Goal: Task Accomplishment & Management: Use online tool/utility

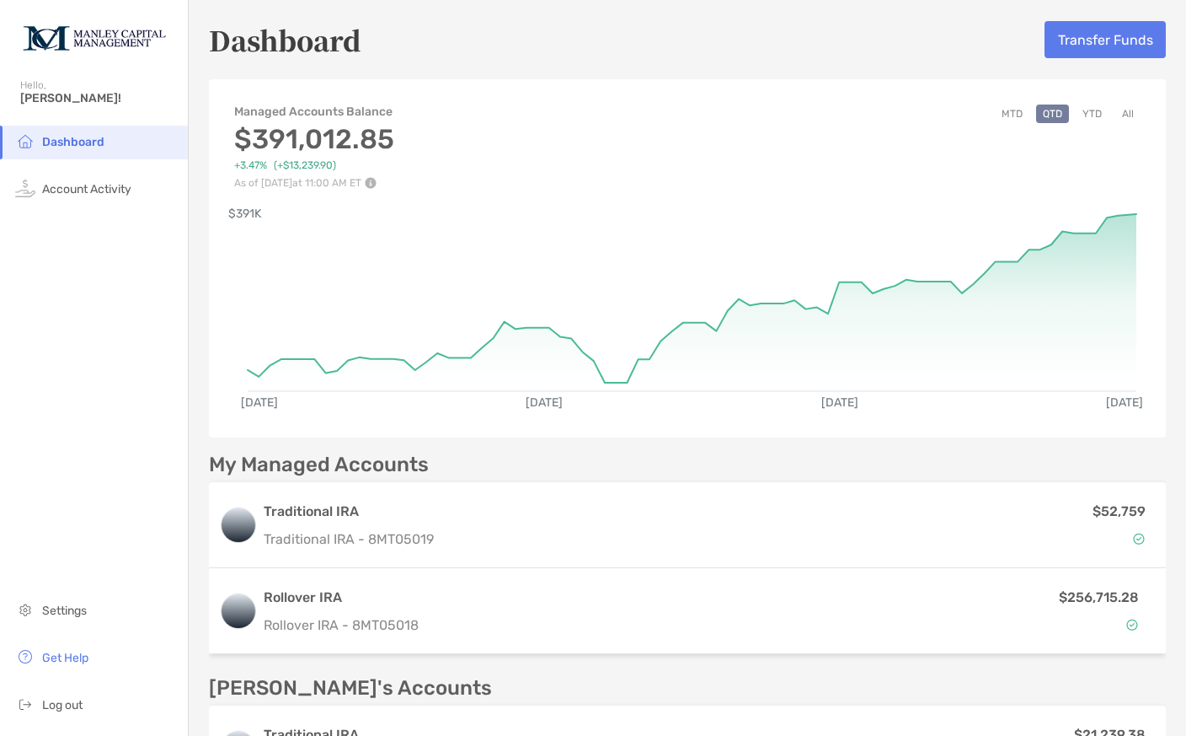
click at [1127, 117] on button "All" at bounding box center [1127, 113] width 25 height 19
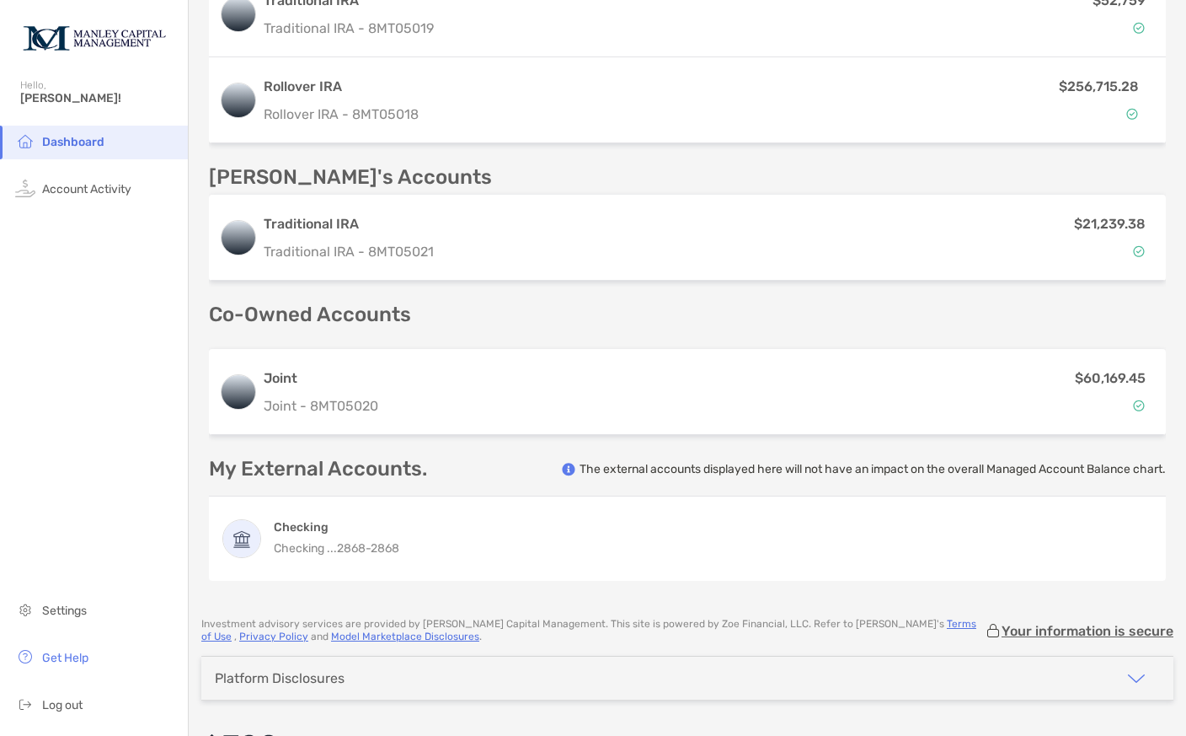
scroll to position [510, 0]
click at [1075, 388] on p "$60,169.45" at bounding box center [1110, 378] width 71 height 21
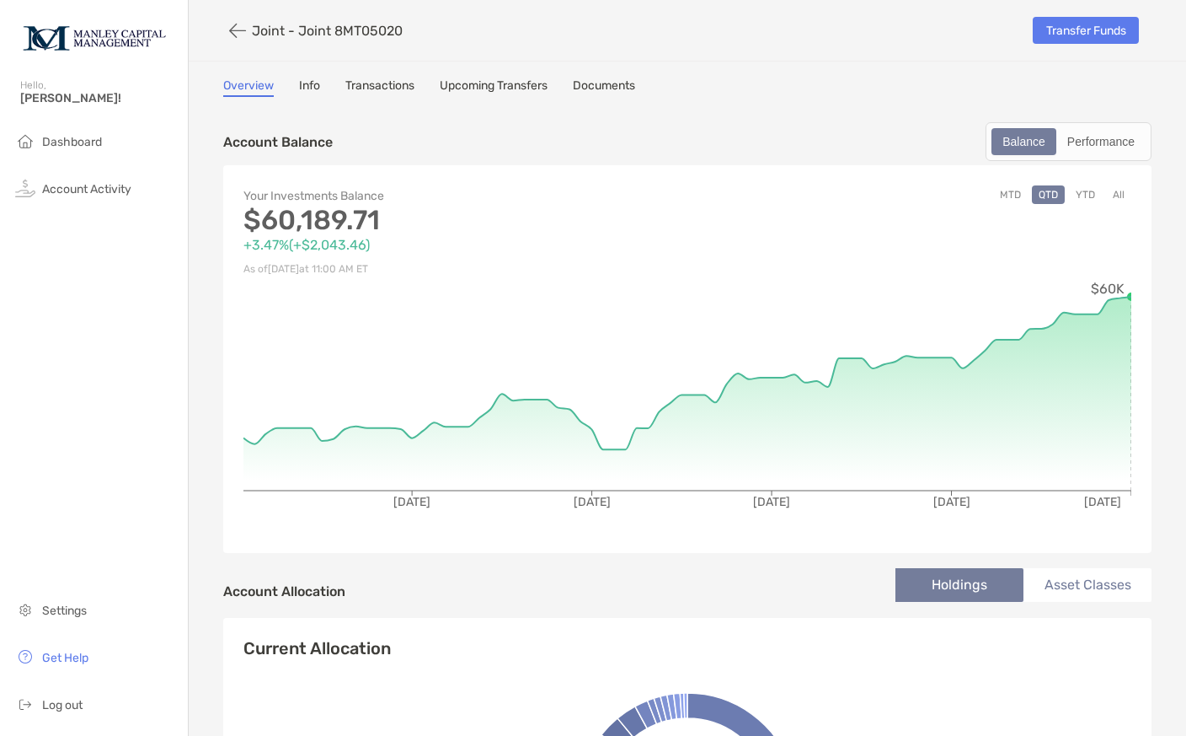
click at [1126, 195] on button "All" at bounding box center [1118, 194] width 25 height 19
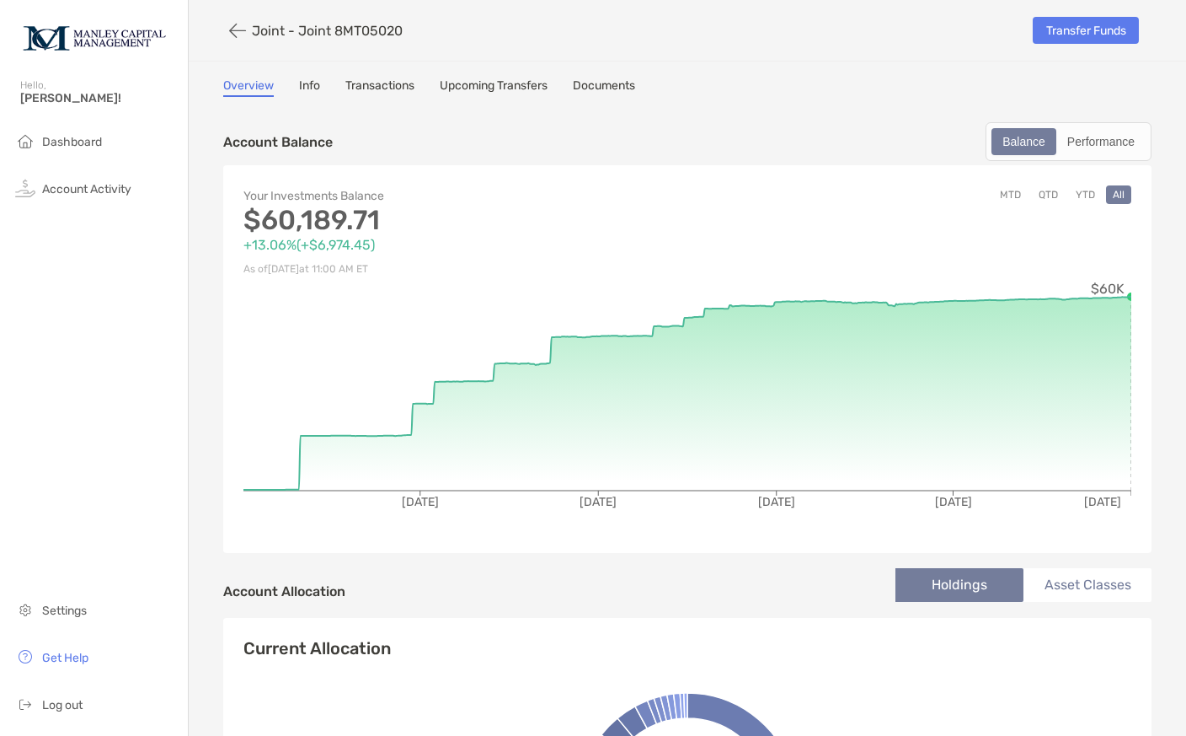
click at [252, 31] on button "button" at bounding box center [237, 30] width 29 height 31
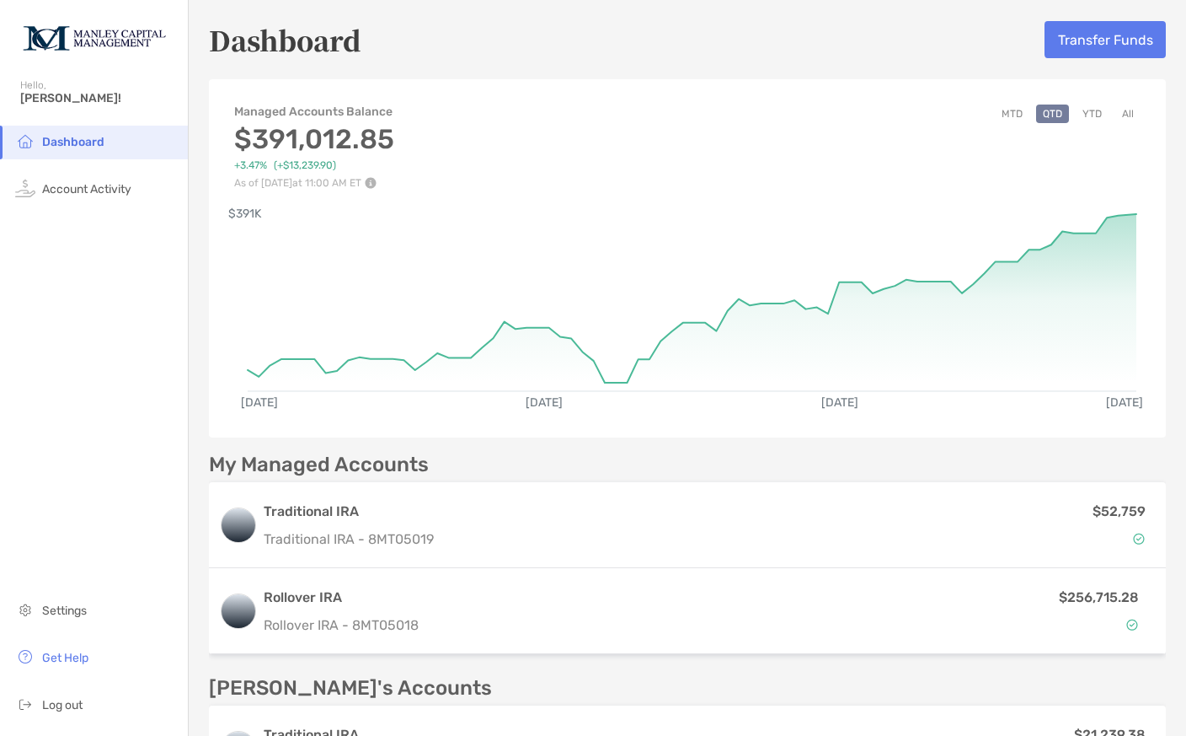
click at [795, 632] on p "Rollover IRA - 8MT05018" at bounding box center [543, 624] width 559 height 21
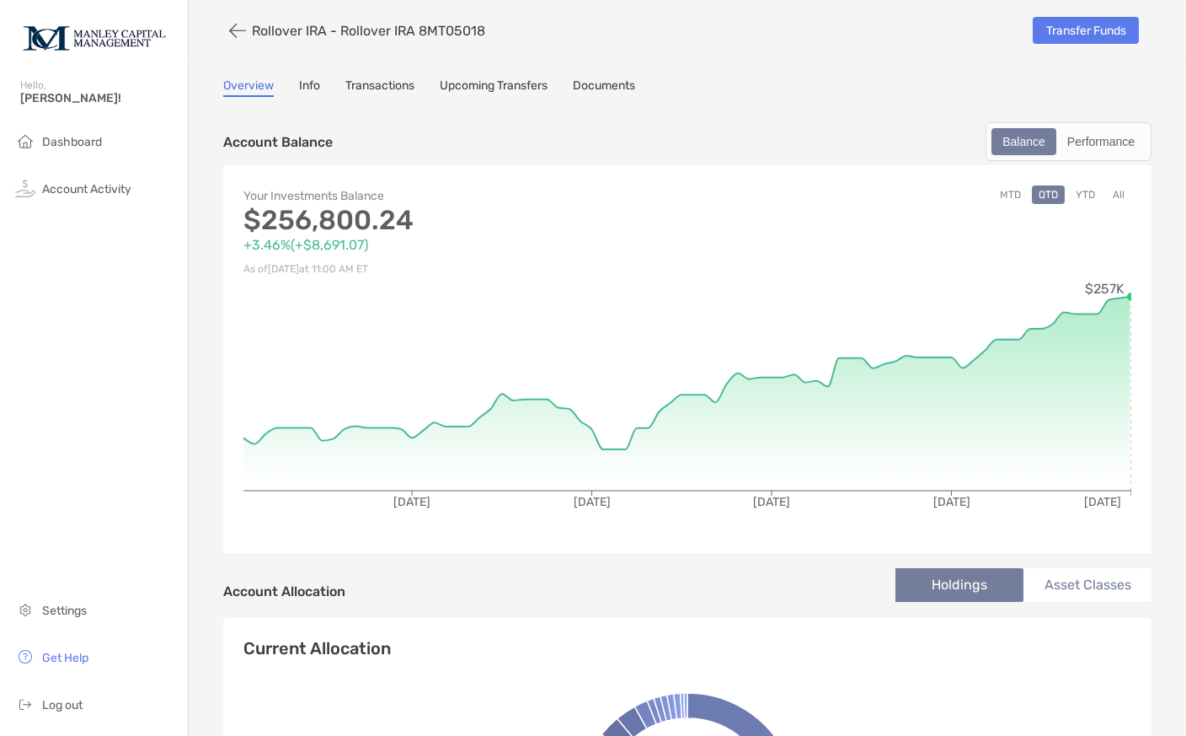
click at [1127, 200] on button "All" at bounding box center [1118, 194] width 25 height 19
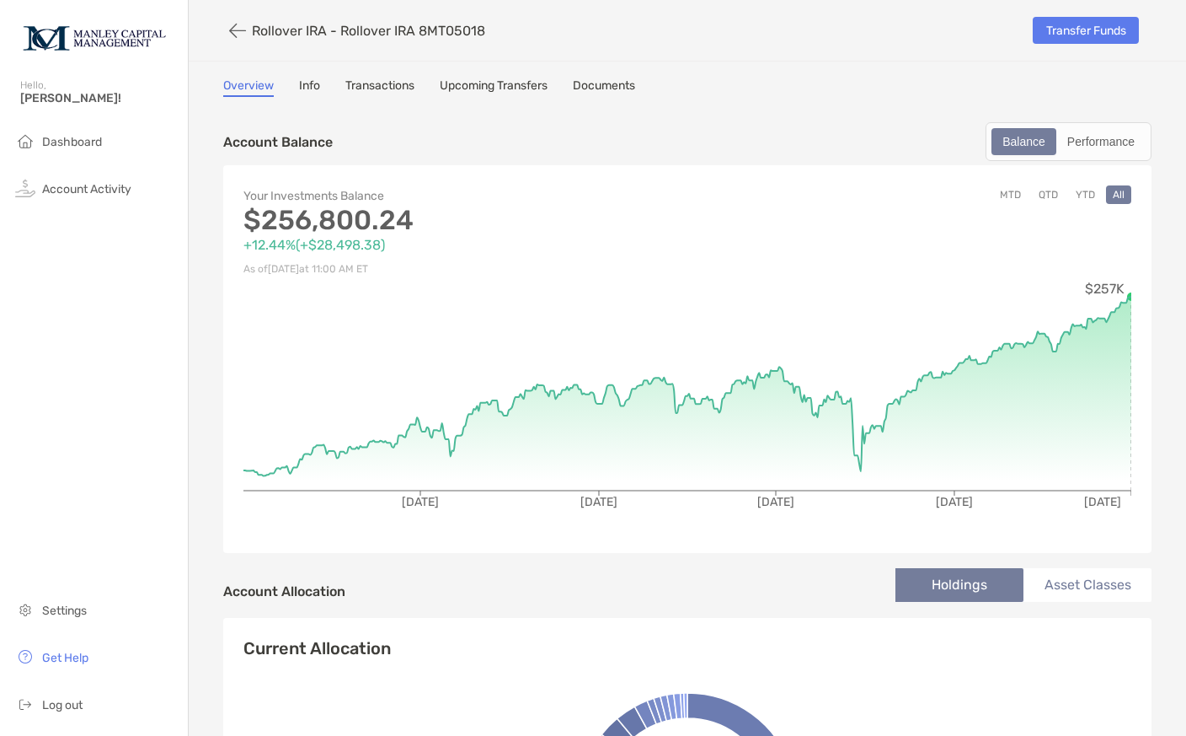
click at [251, 33] on button "button" at bounding box center [237, 30] width 29 height 31
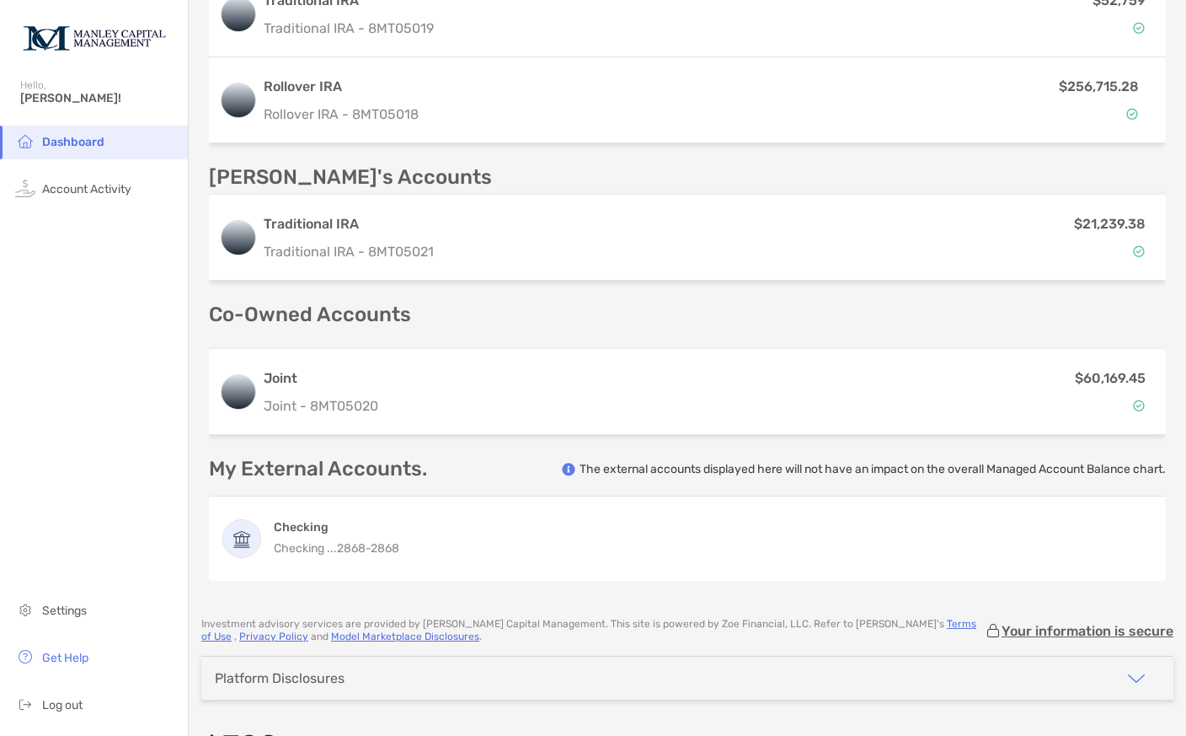
scroll to position [510, 0]
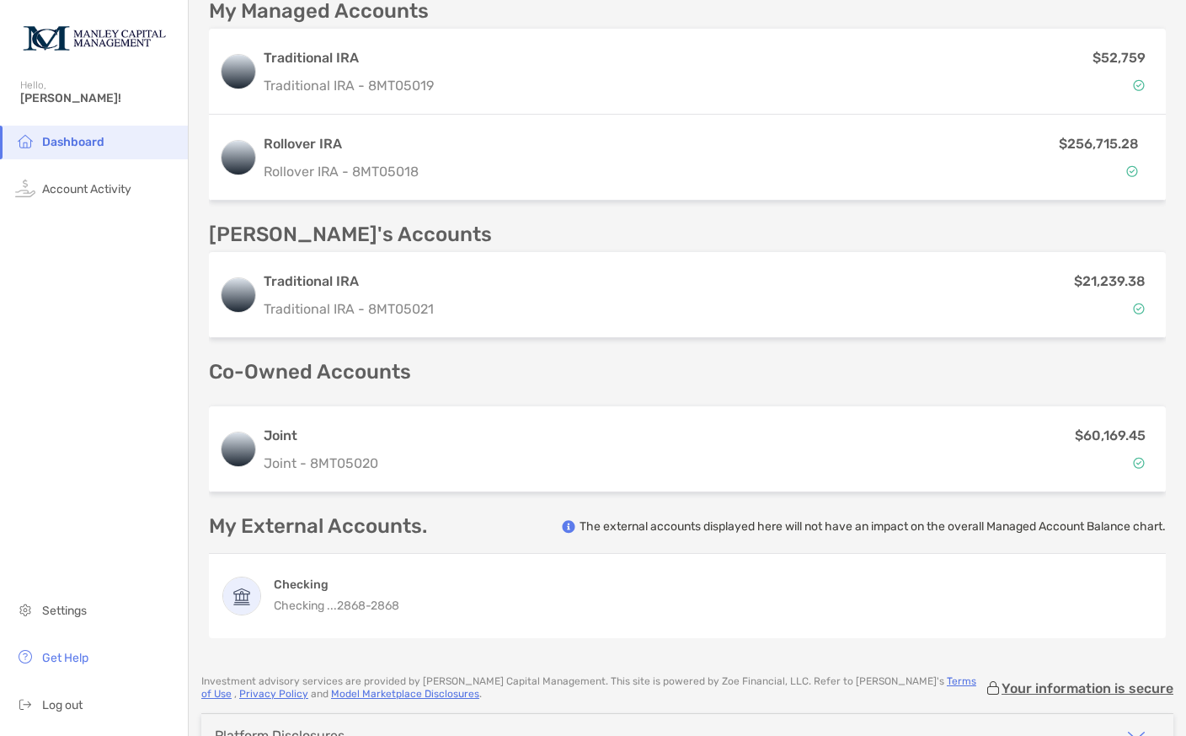
scroll to position [478, 0]
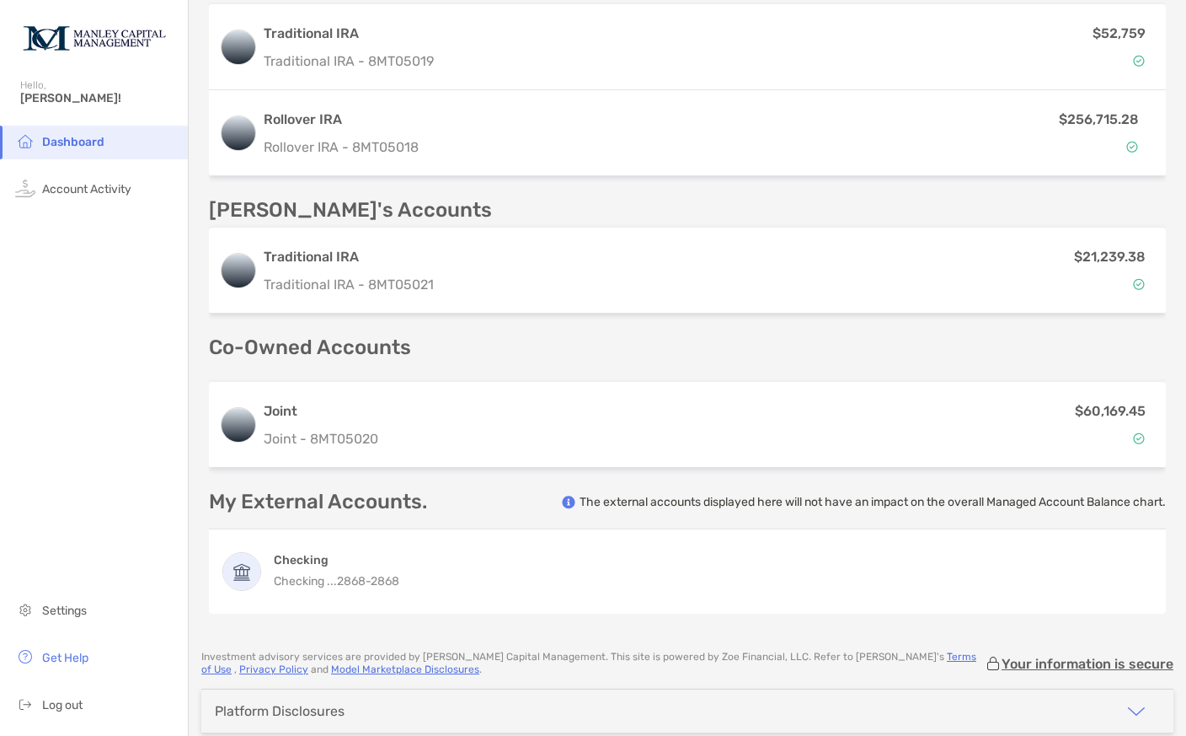
click at [983, 411] on div "$60,169.45" at bounding box center [770, 424] width 771 height 49
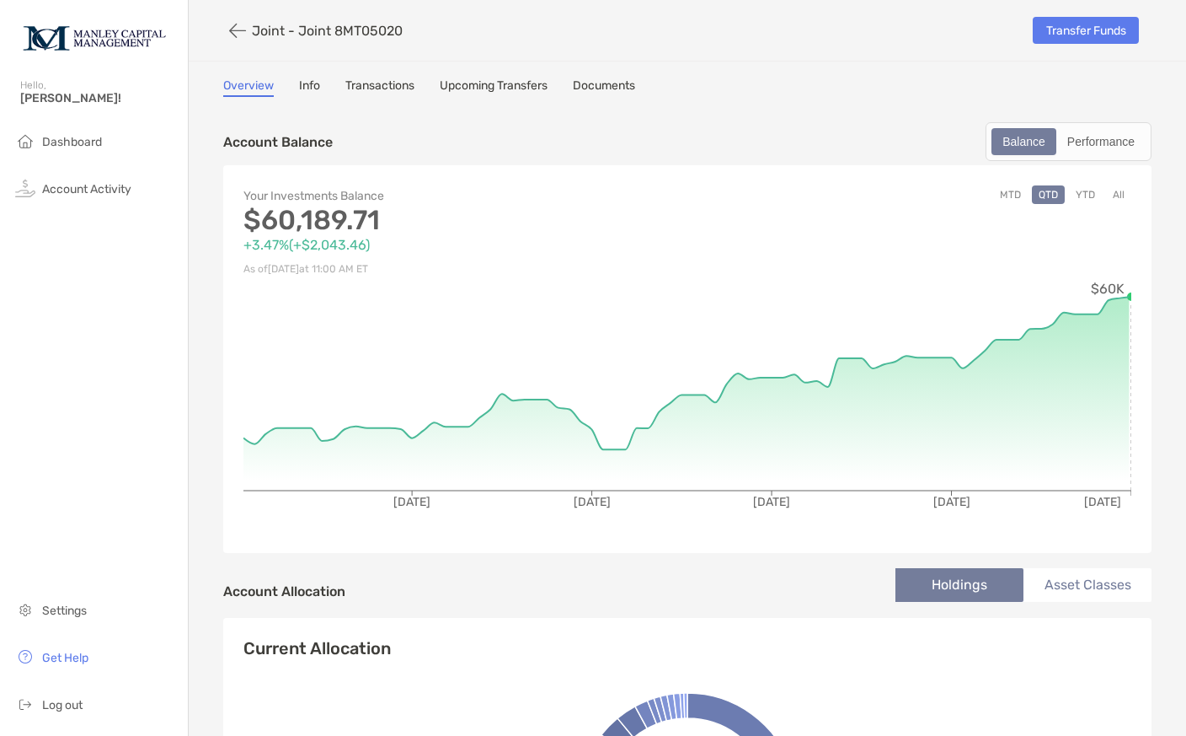
click at [1089, 26] on link "Transfer Funds" at bounding box center [1086, 30] width 106 height 27
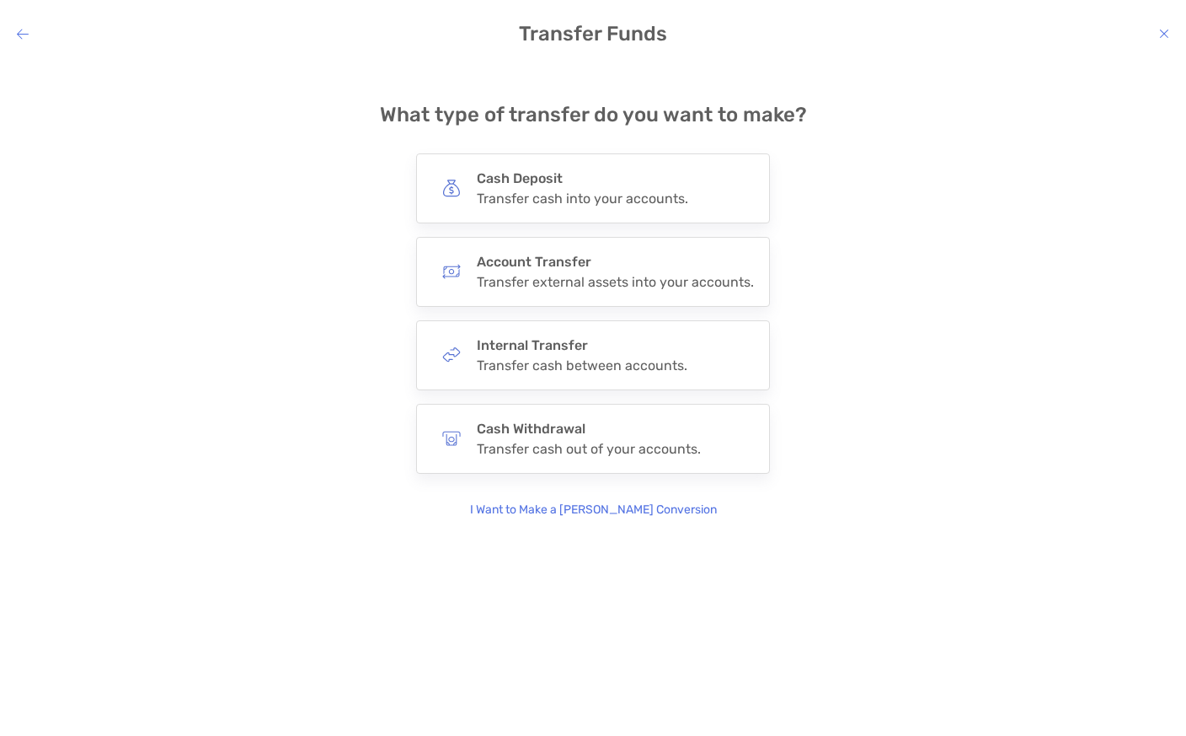
click at [677, 197] on div "Transfer cash into your accounts." at bounding box center [582, 198] width 211 height 16
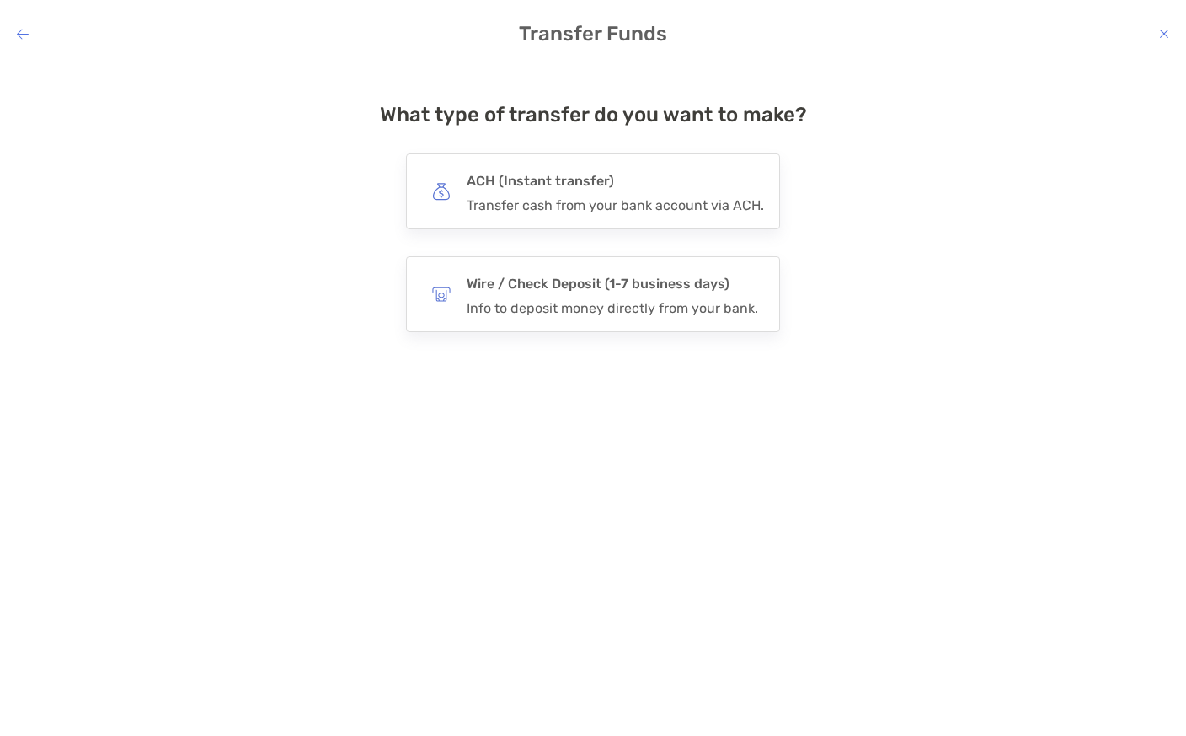
click at [681, 192] on h4 "ACH (Instant transfer)" at bounding box center [615, 181] width 297 height 24
click at [0, 0] on input "***" at bounding box center [0, 0] width 0 height 0
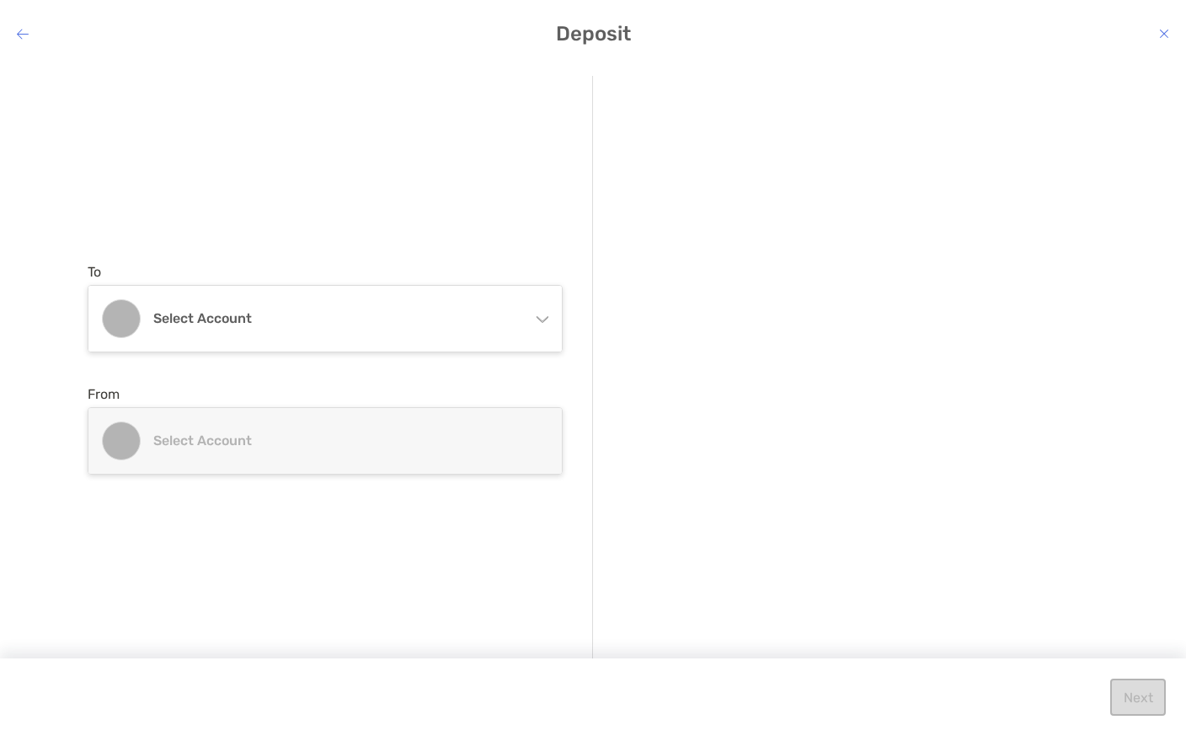
click at [549, 331] on div "Select account" at bounding box center [324, 319] width 473 height 66
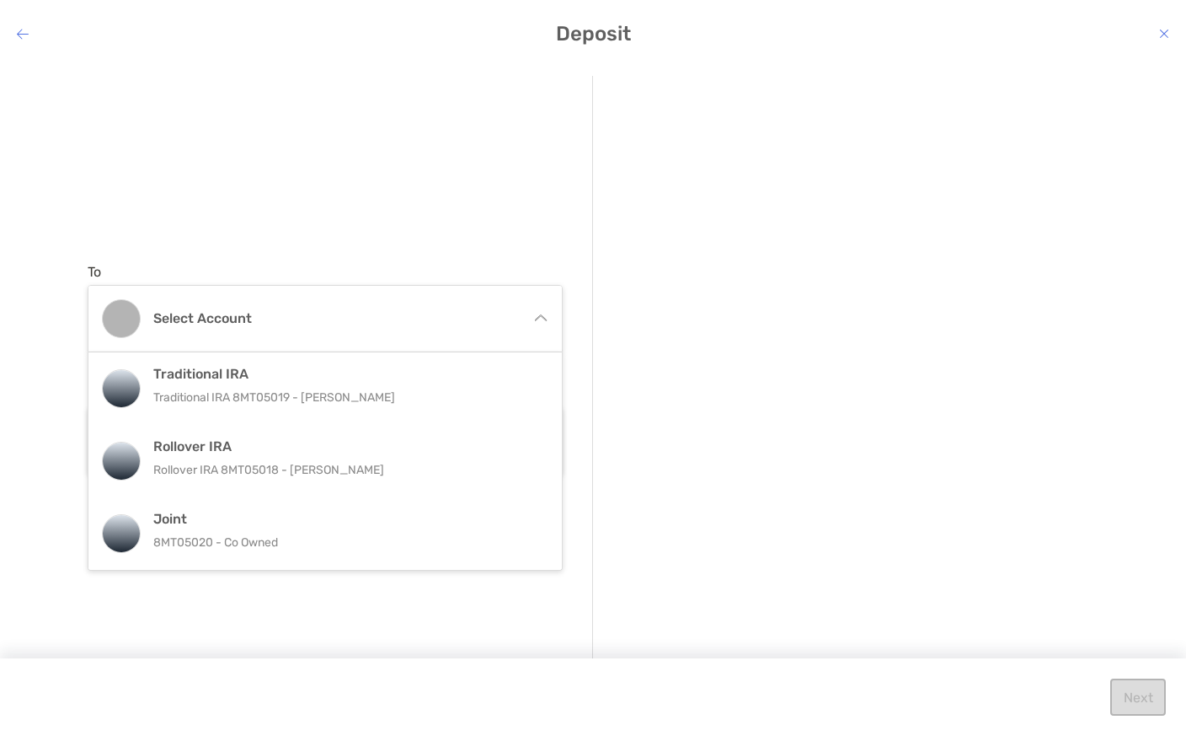
click at [358, 538] on p "8MT05020 - Co Owned" at bounding box center [343, 542] width 380 height 21
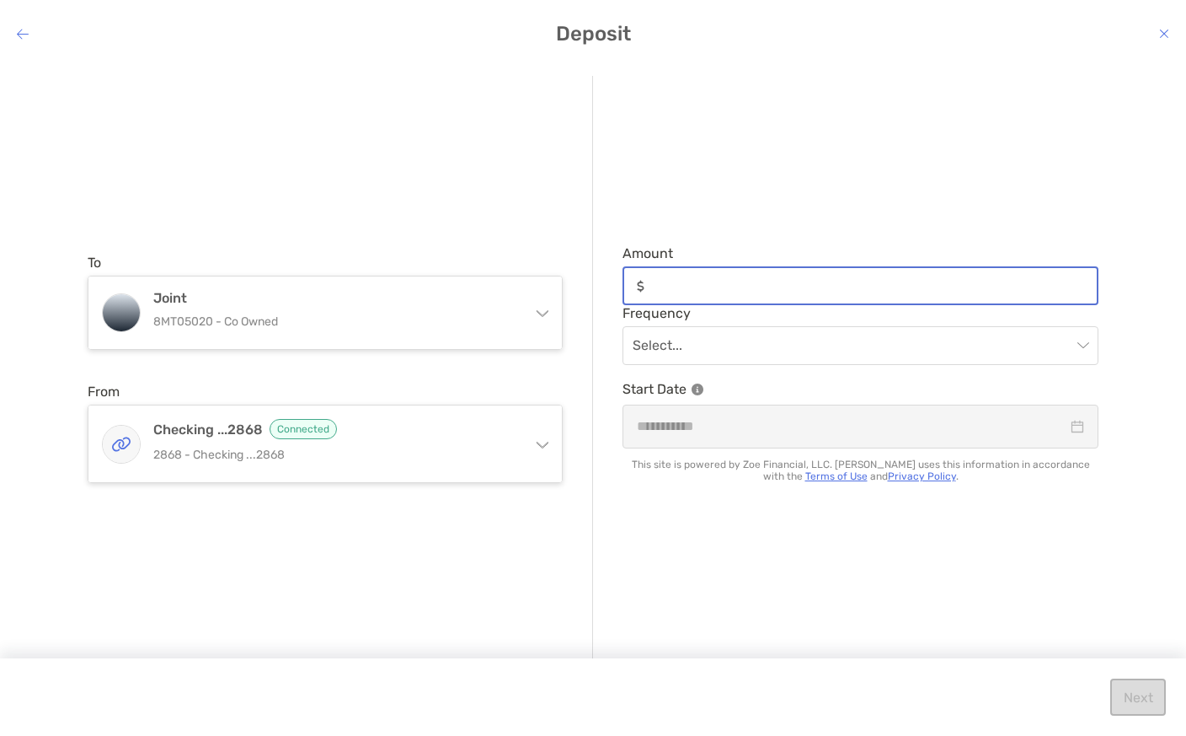
click at [725, 292] on input "Amount" at bounding box center [874, 286] width 446 height 14
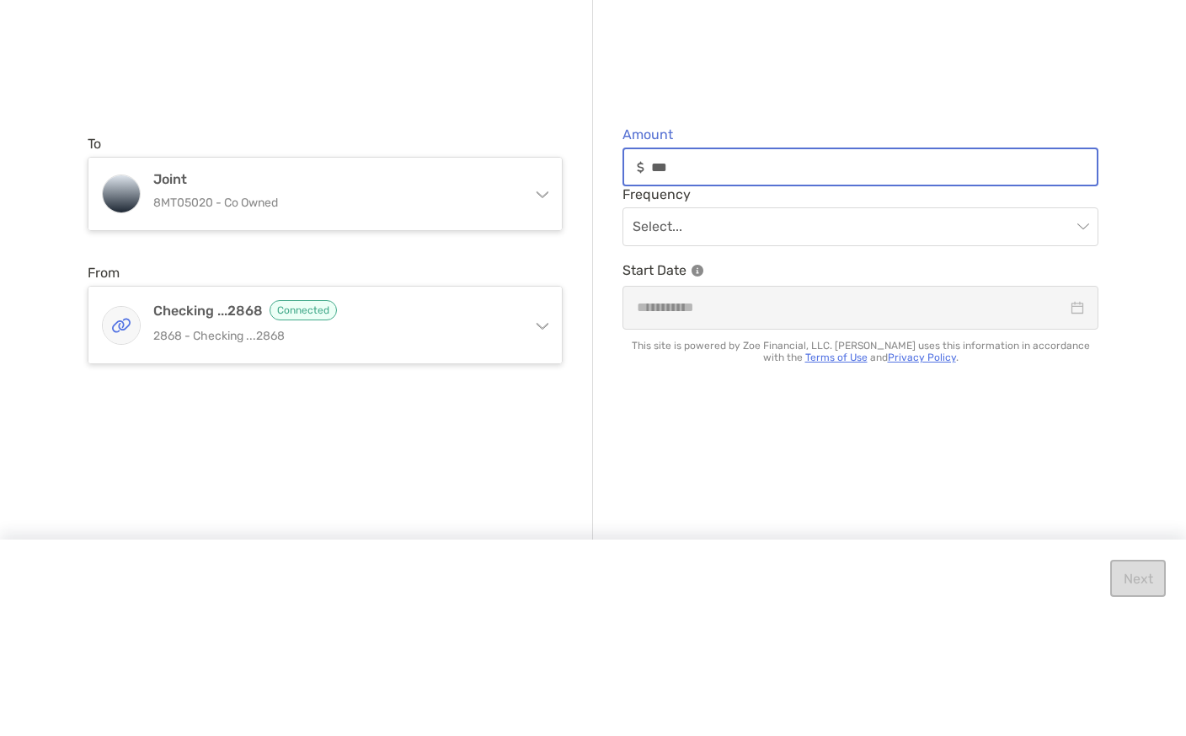
type input "*****"
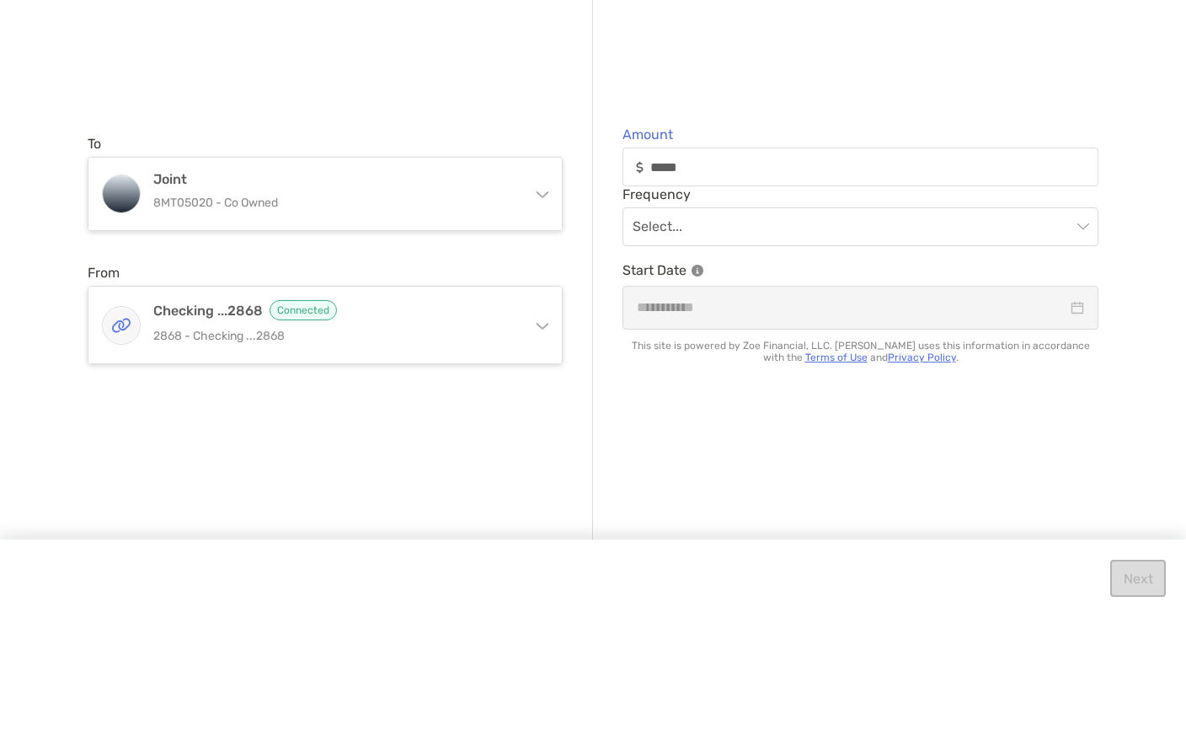
click at [786, 327] on input "modal" at bounding box center [852, 345] width 439 height 37
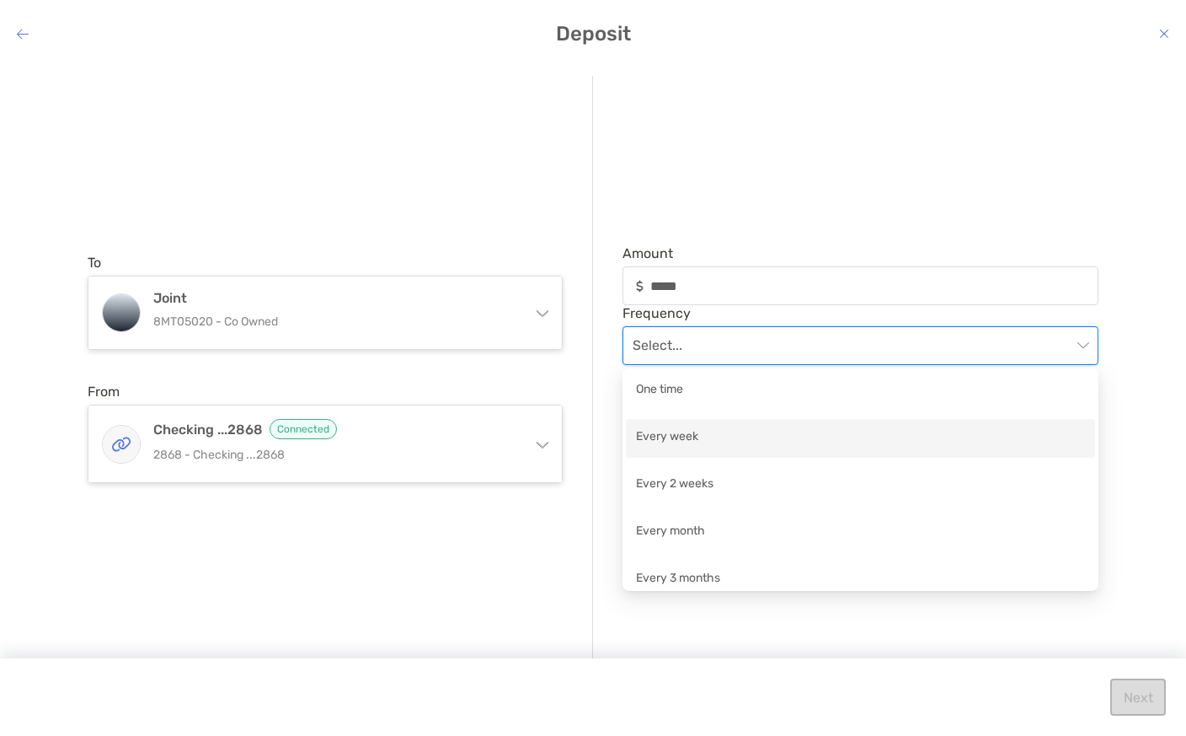
click at [739, 446] on div "Every week" at bounding box center [860, 437] width 449 height 21
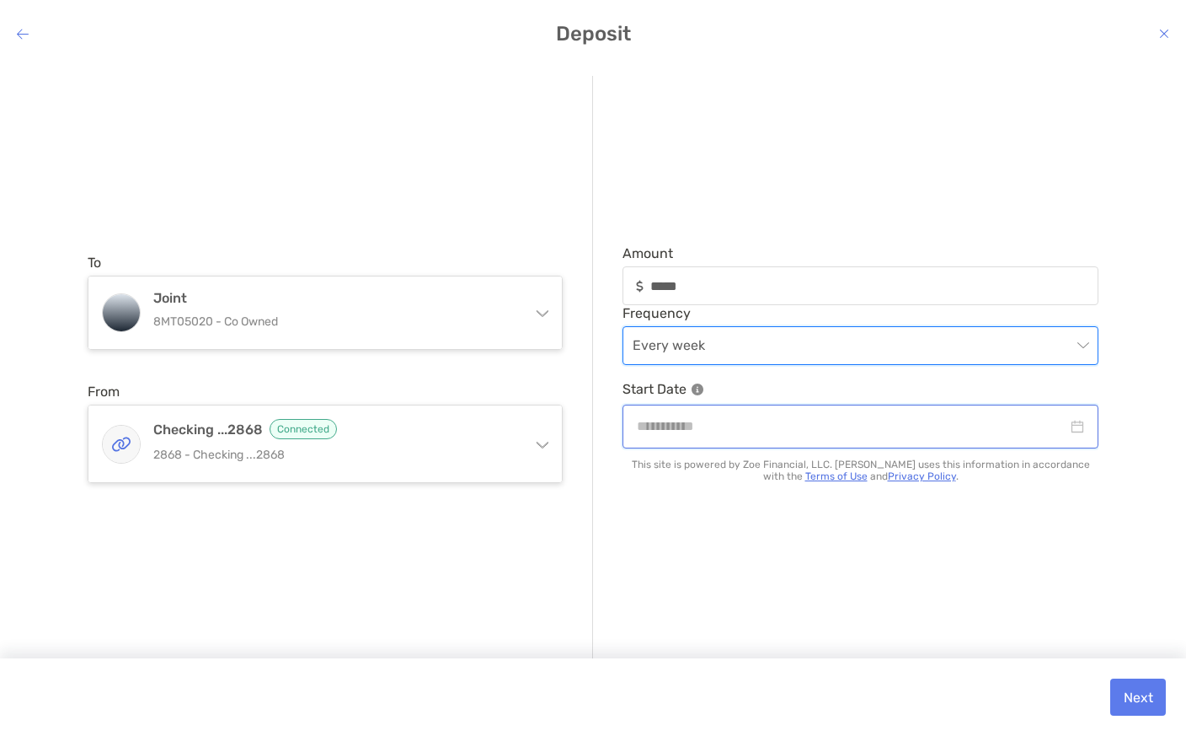
click at [1033, 425] on input "modal" at bounding box center [852, 425] width 431 height 21
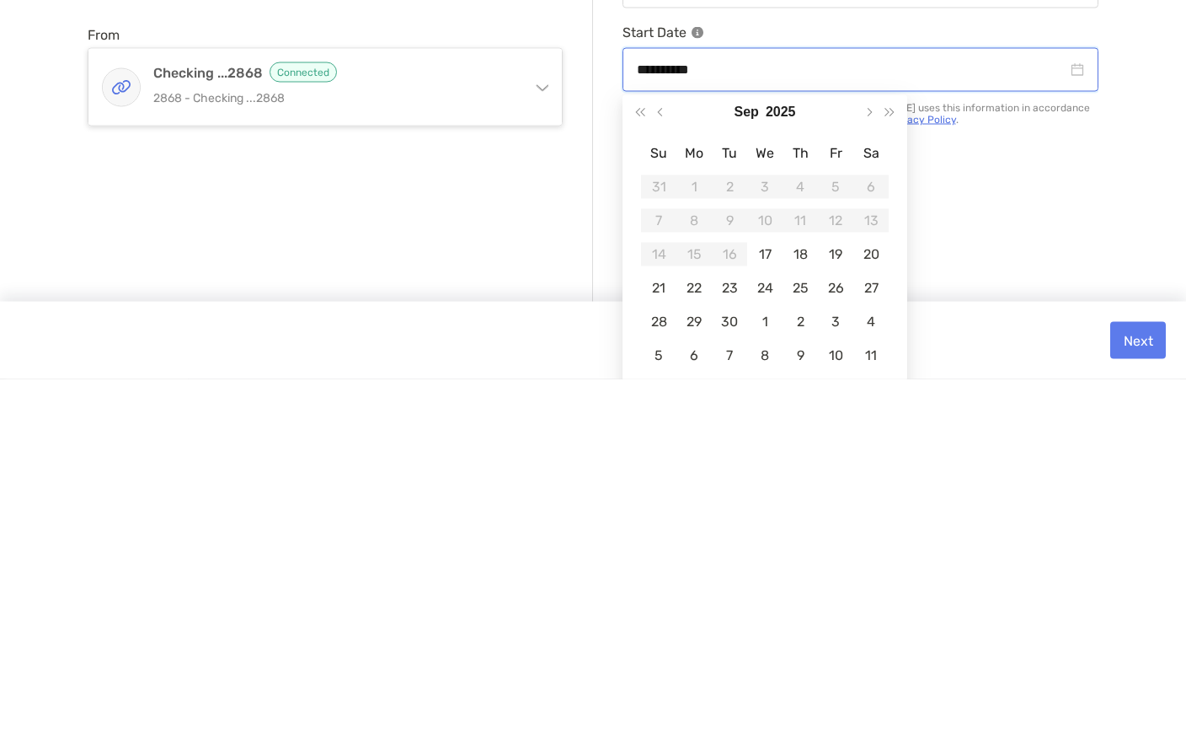
type input "**********"
click at [837, 599] on div "19" at bounding box center [836, 611] width 24 height 24
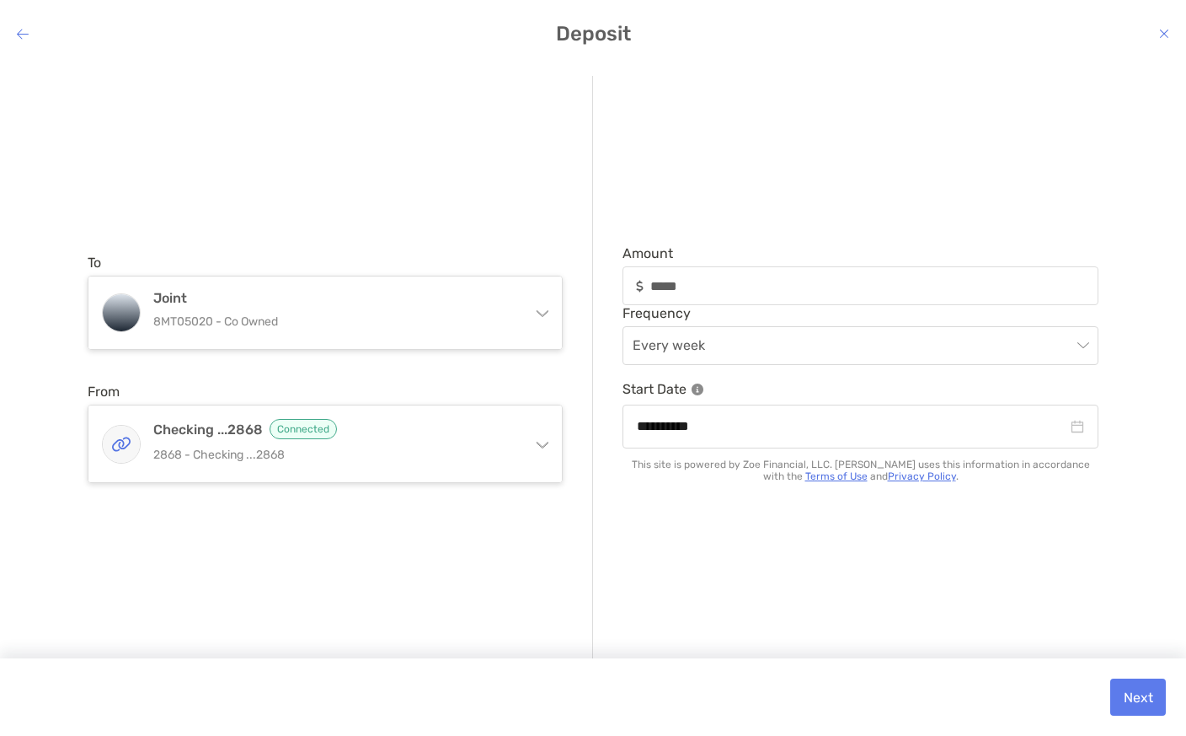
click at [1149, 693] on button "Next" at bounding box center [1138, 696] width 56 height 37
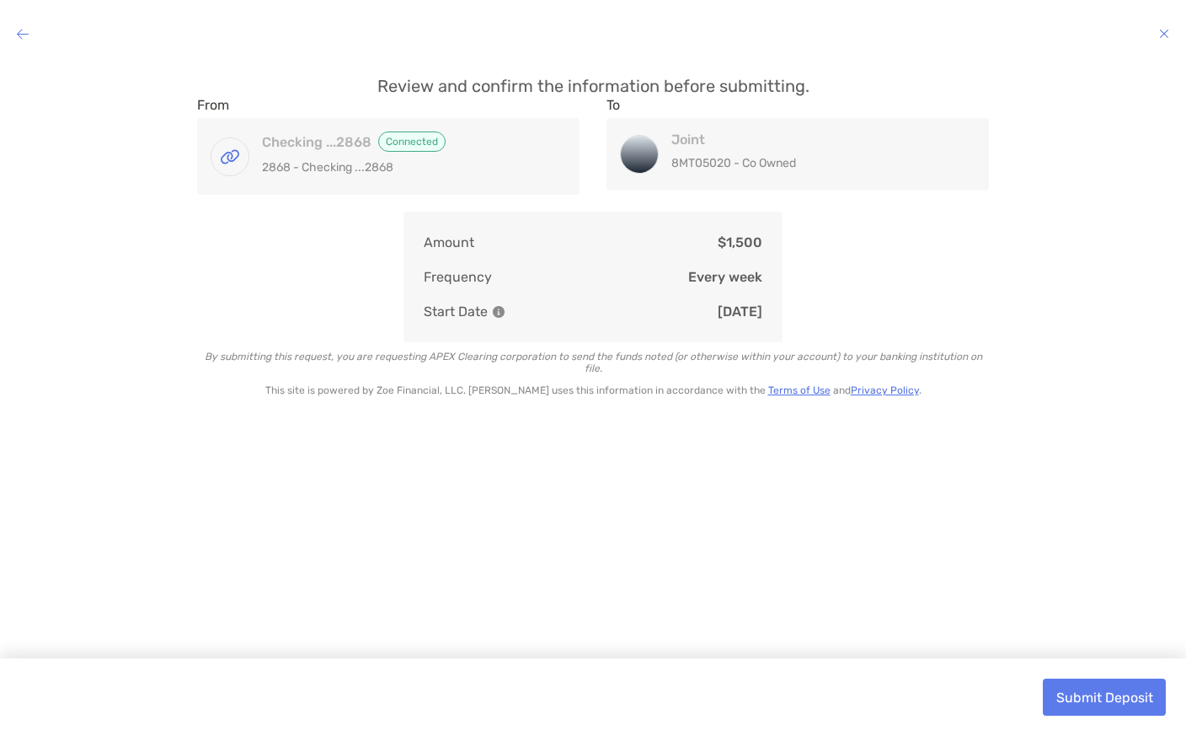
click at [1105, 694] on button "Submit Deposit" at bounding box center [1104, 696] width 123 height 37
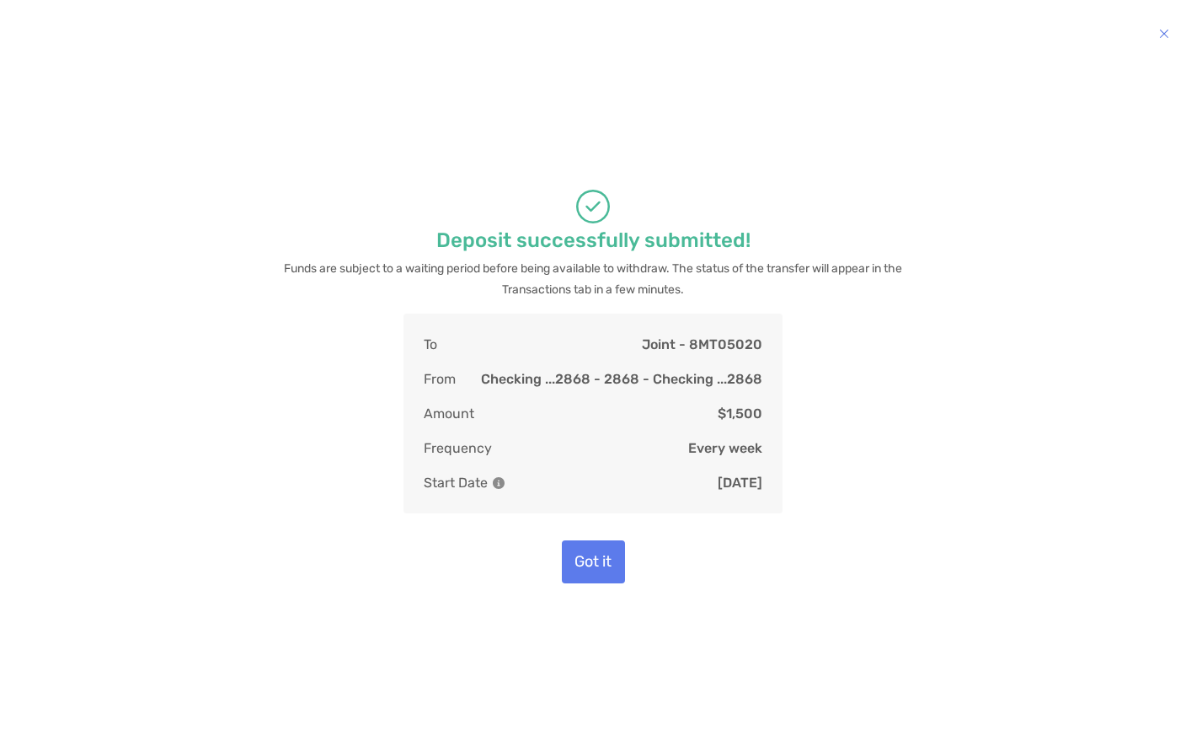
click at [602, 570] on button "Got it" at bounding box center [593, 561] width 63 height 43
